Goal: Task Accomplishment & Management: Complete application form

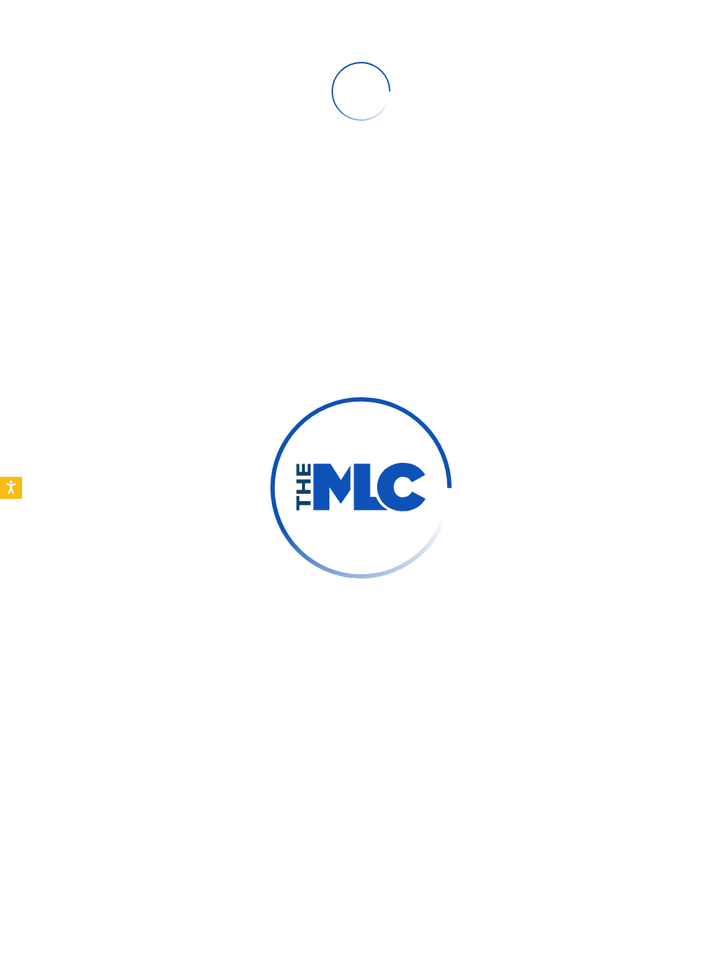
click at [719, 125] on div at bounding box center [361, 91] width 722 height 94
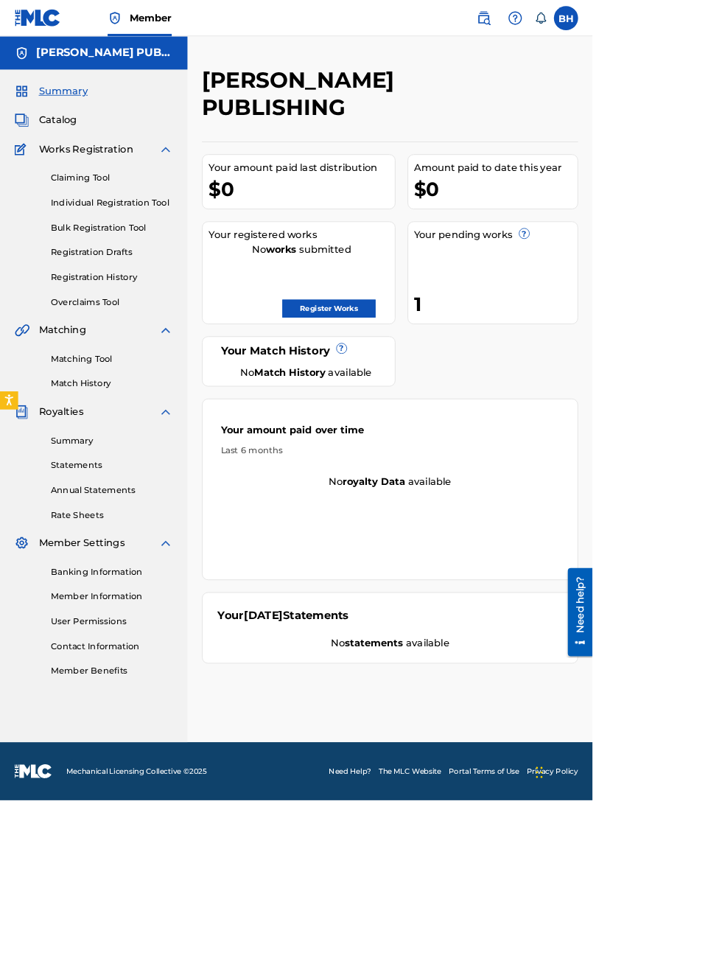
click at [458, 365] on link "Register Works" at bounding box center [401, 376] width 114 height 22
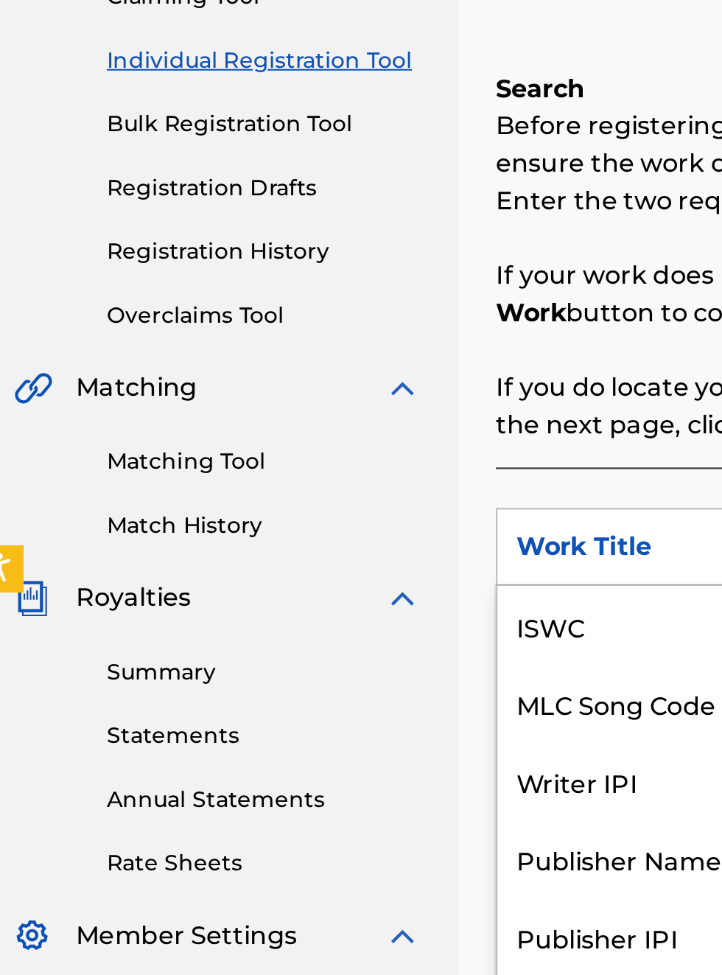
scroll to position [37, 0]
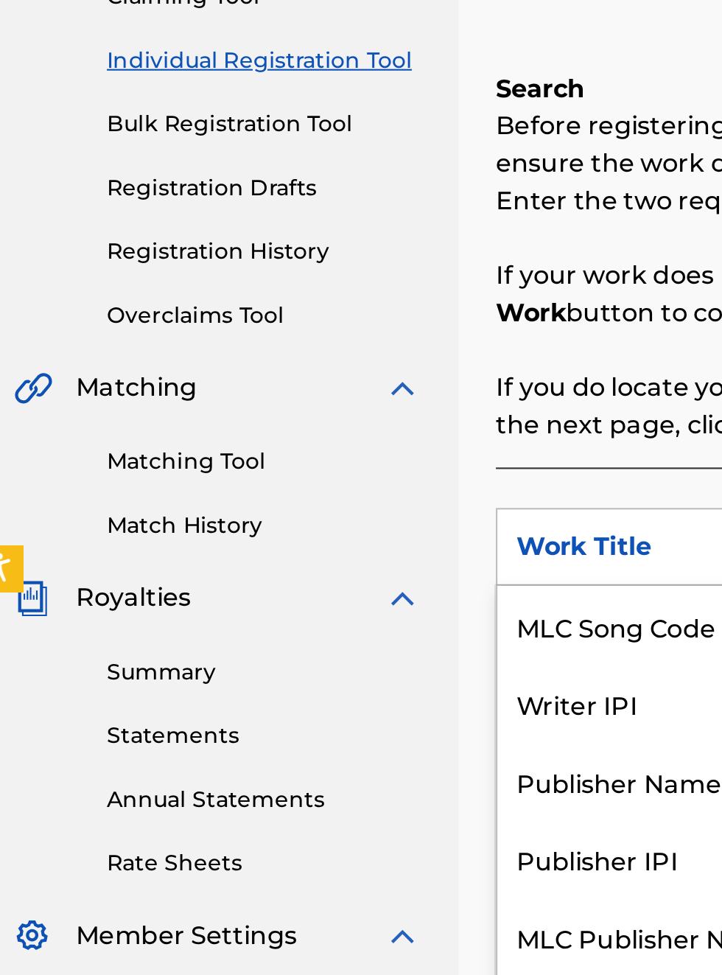
click at [318, 593] on div "Publisher Name" at bounding box center [335, 588] width 177 height 37
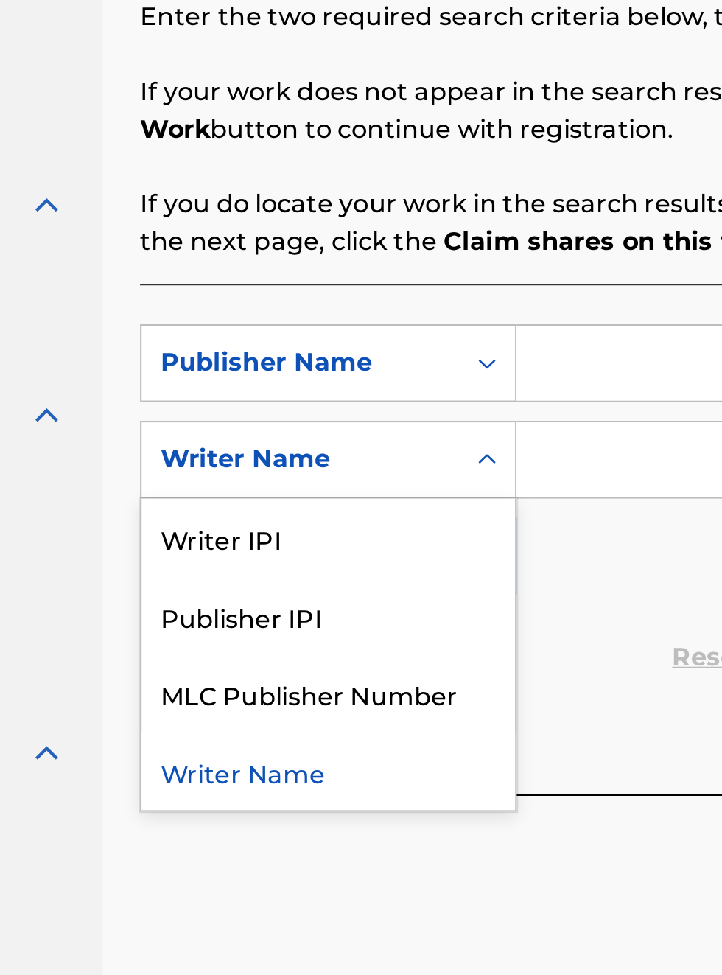
scroll to position [305, 180]
click at [312, 603] on div "Publisher IPI" at bounding box center [335, 597] width 177 height 37
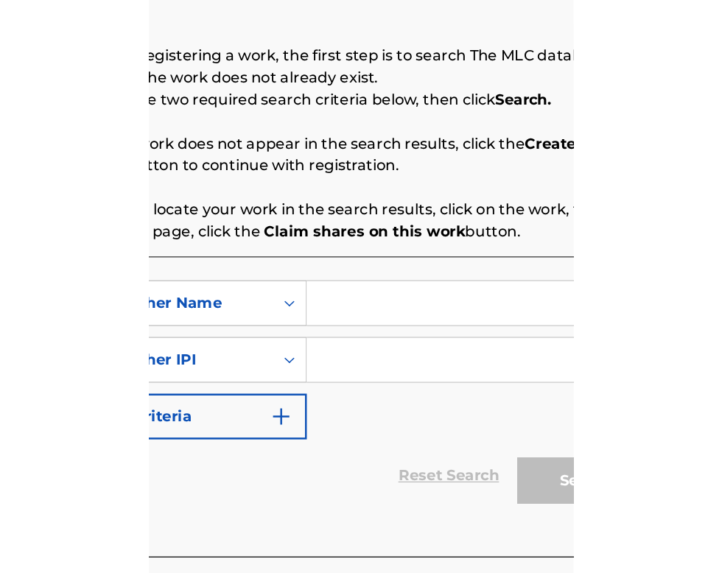
scroll to position [233, 296]
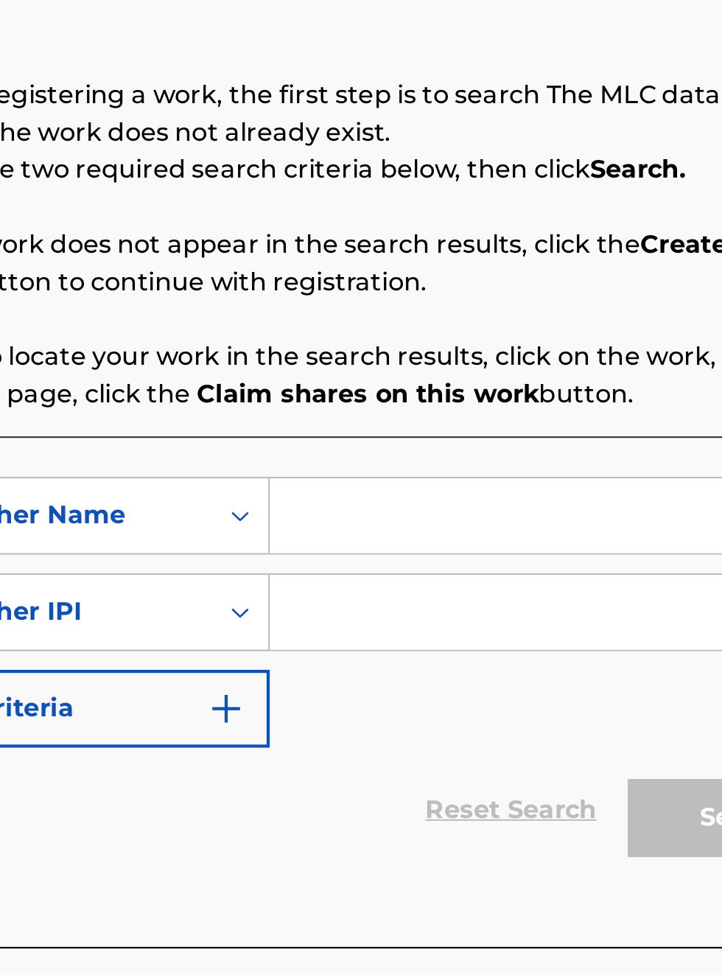
click at [457, 481] on input "Search Form" at bounding box center [564, 477] width 279 height 35
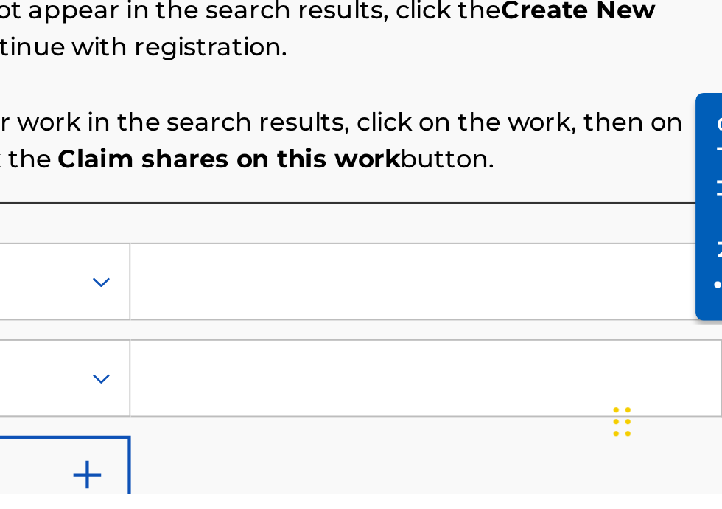
scroll to position [275, 363]
type input "B"
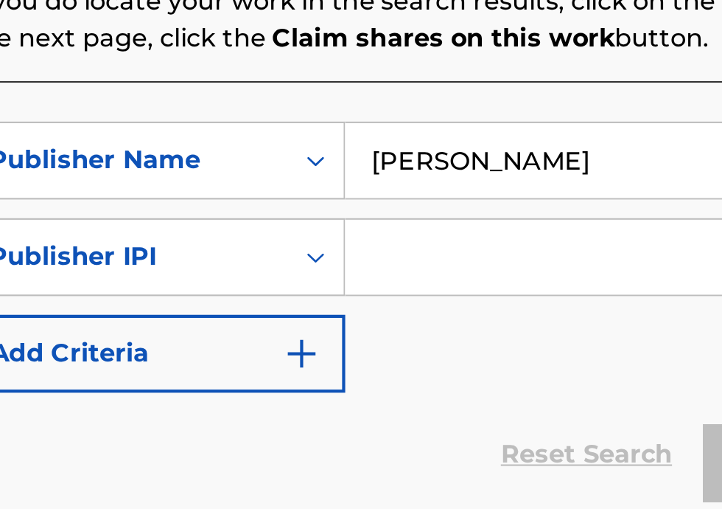
scroll to position [250, 261]
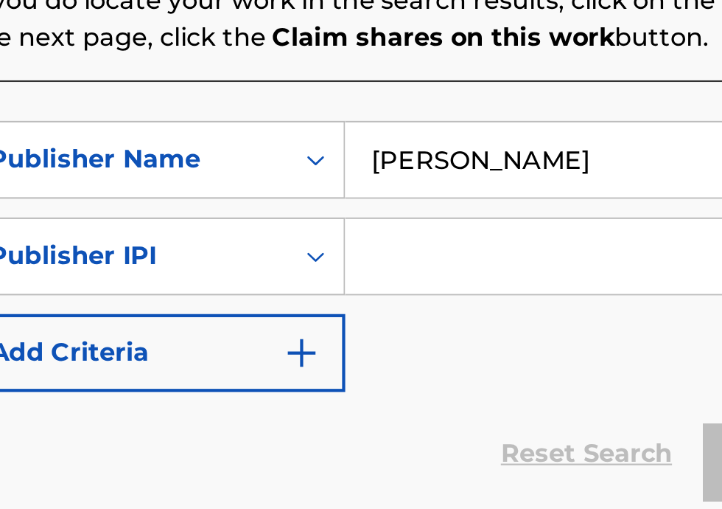
type input "[PERSON_NAME]"
click at [472, 376] on input "Search Form" at bounding box center [564, 371] width 279 height 35
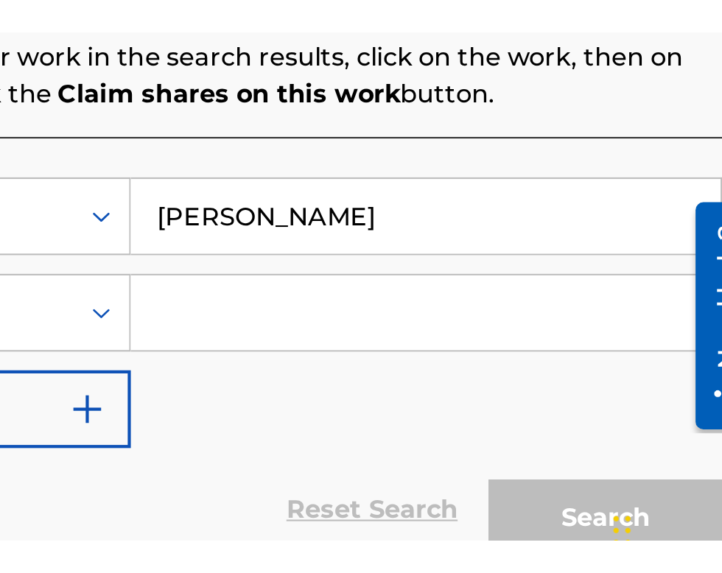
scroll to position [0, 0]
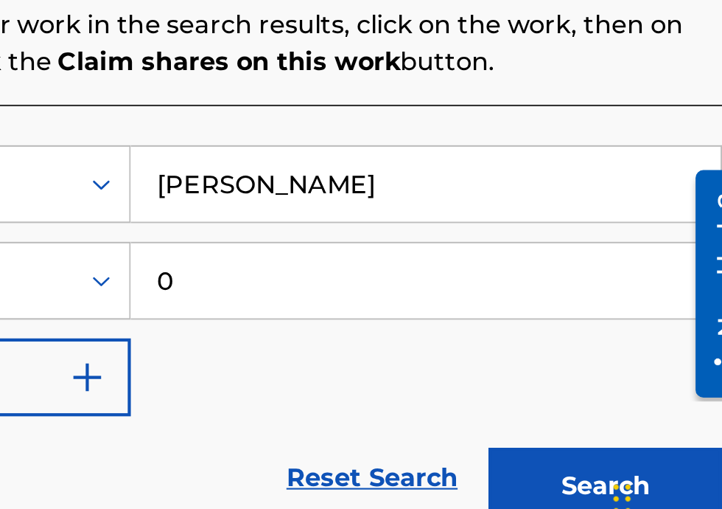
type input "00340604990"
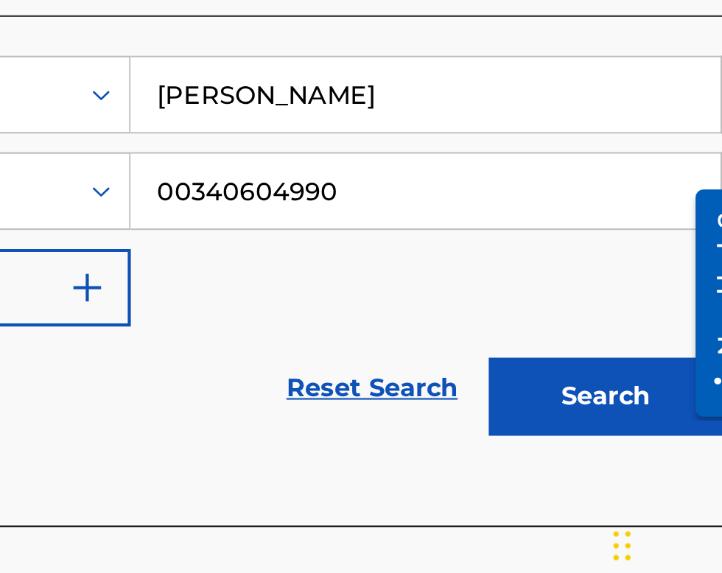
scroll to position [192, 0]
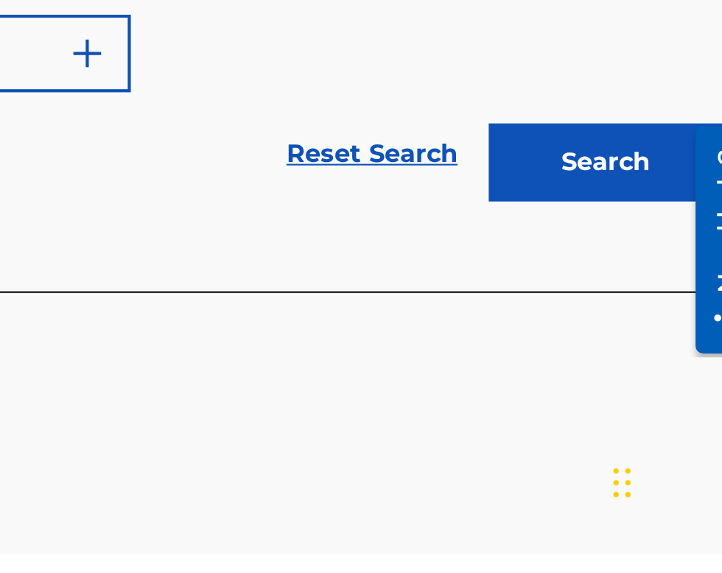
click at [668, 394] on button "Search" at bounding box center [649, 387] width 111 height 37
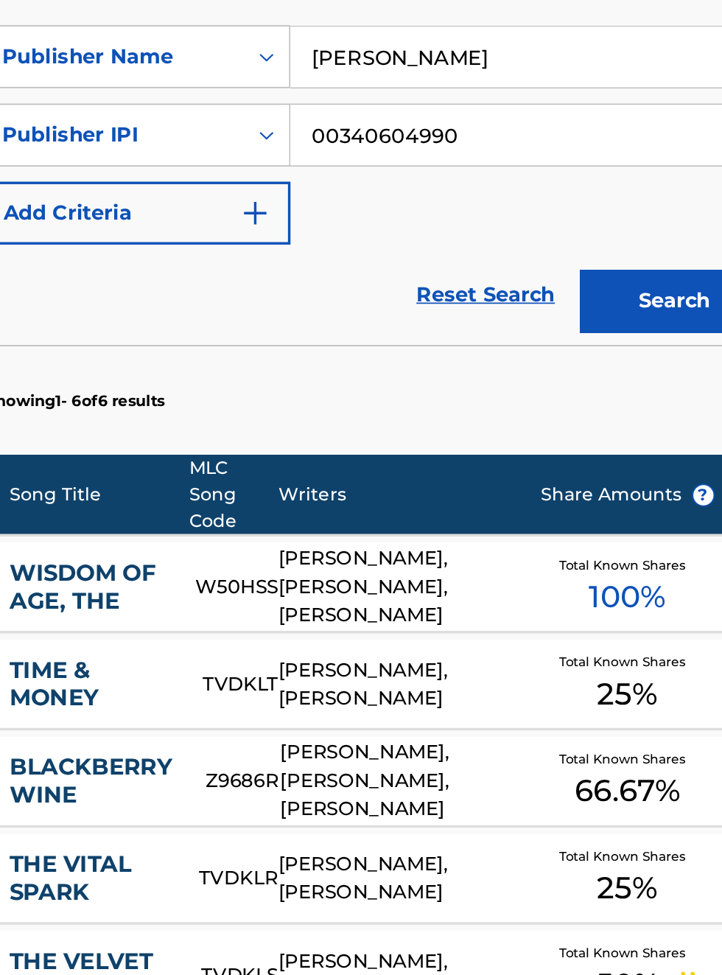
click at [585, 601] on section "Showing 1 - 6 of 6 results" at bounding box center [475, 596] width 458 height 57
